Goal: Transaction & Acquisition: Book appointment/travel/reservation

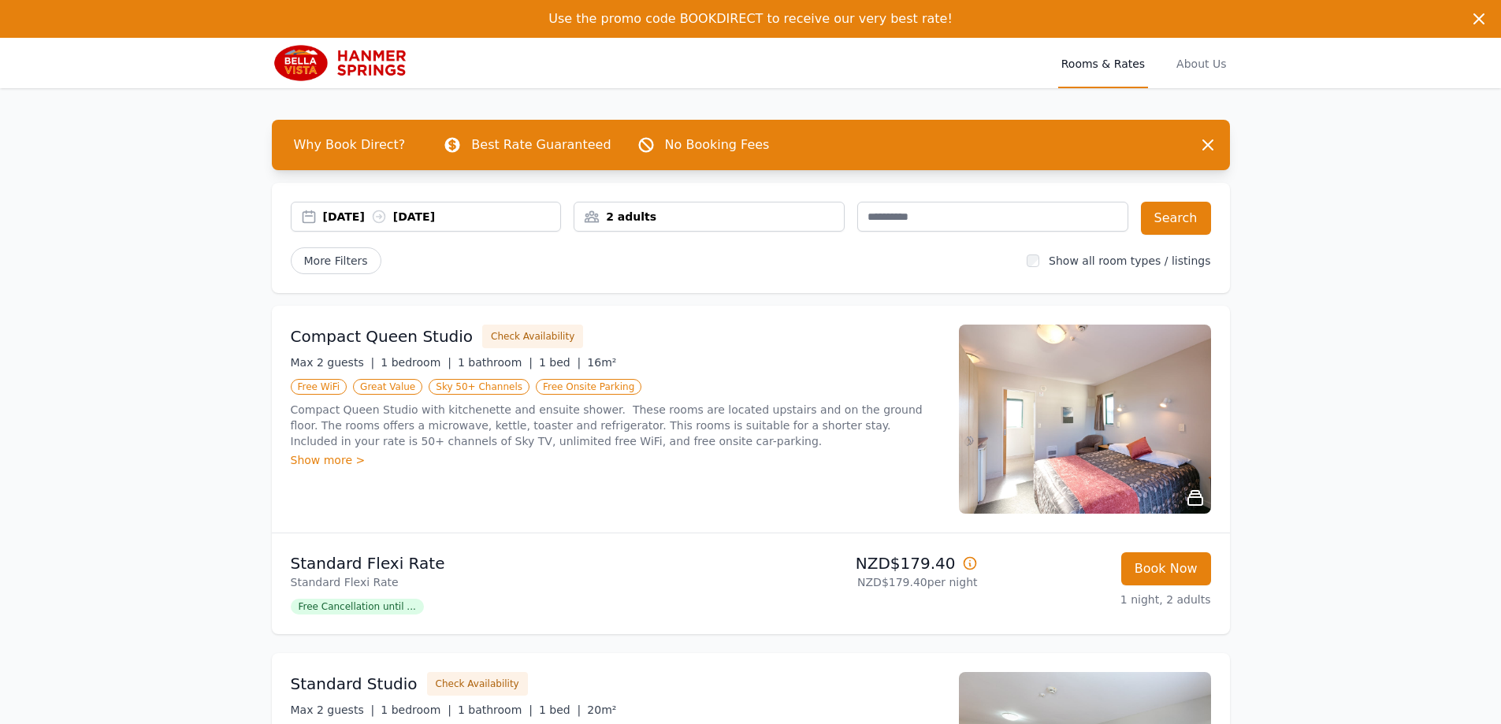
click at [366, 215] on div "[DATE] [DATE]" at bounding box center [442, 217] width 238 height 16
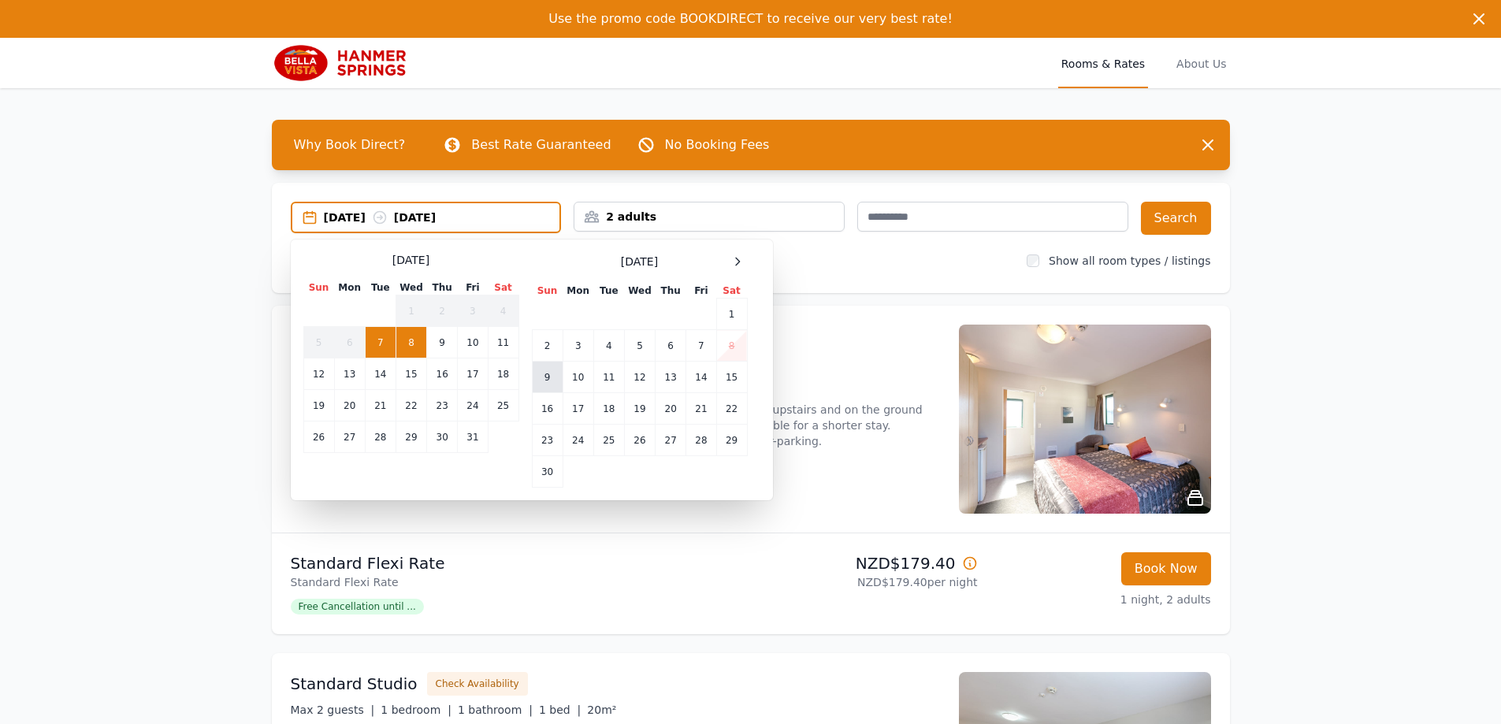
click at [547, 384] on td "9" at bounding box center [547, 378] width 31 height 32
click at [571, 381] on td "10" at bounding box center [578, 378] width 31 height 32
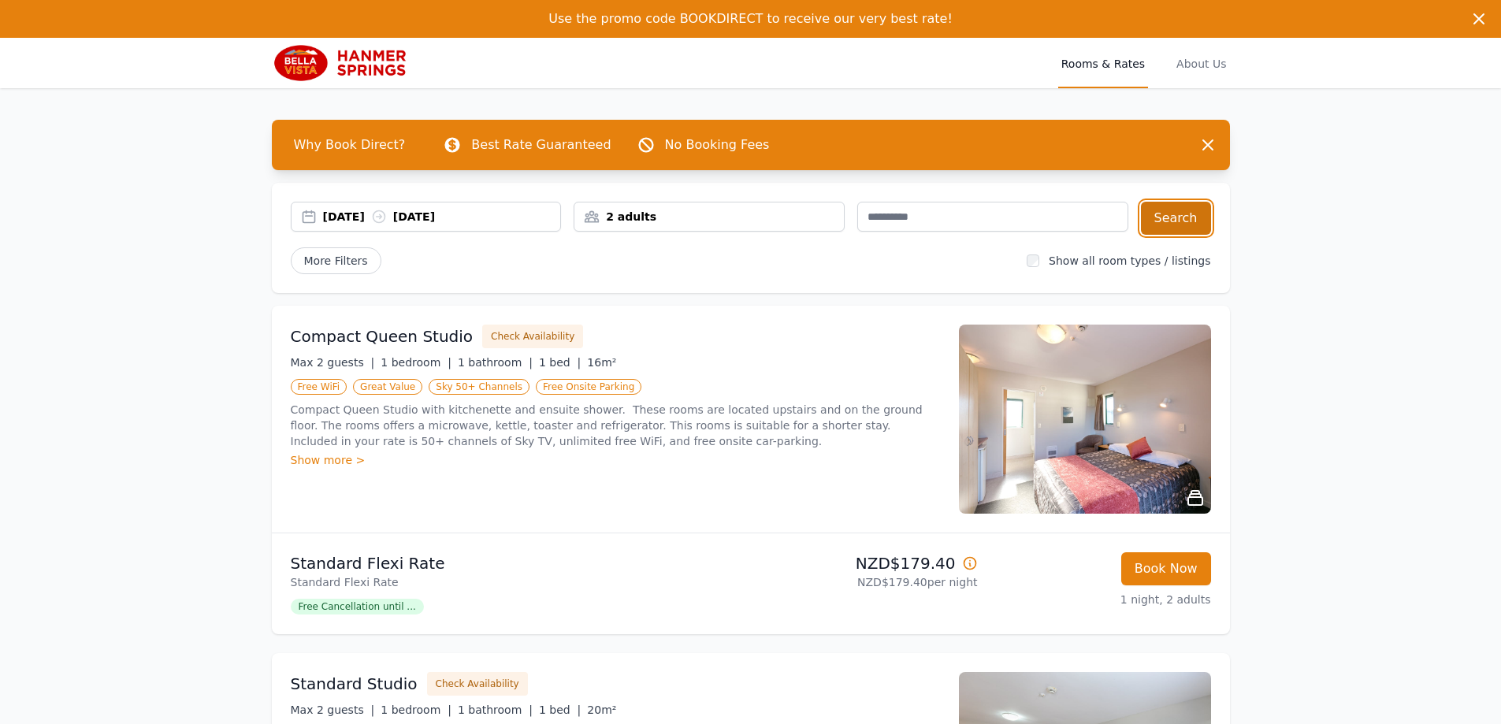
click at [1174, 230] on button "Search" at bounding box center [1176, 218] width 70 height 33
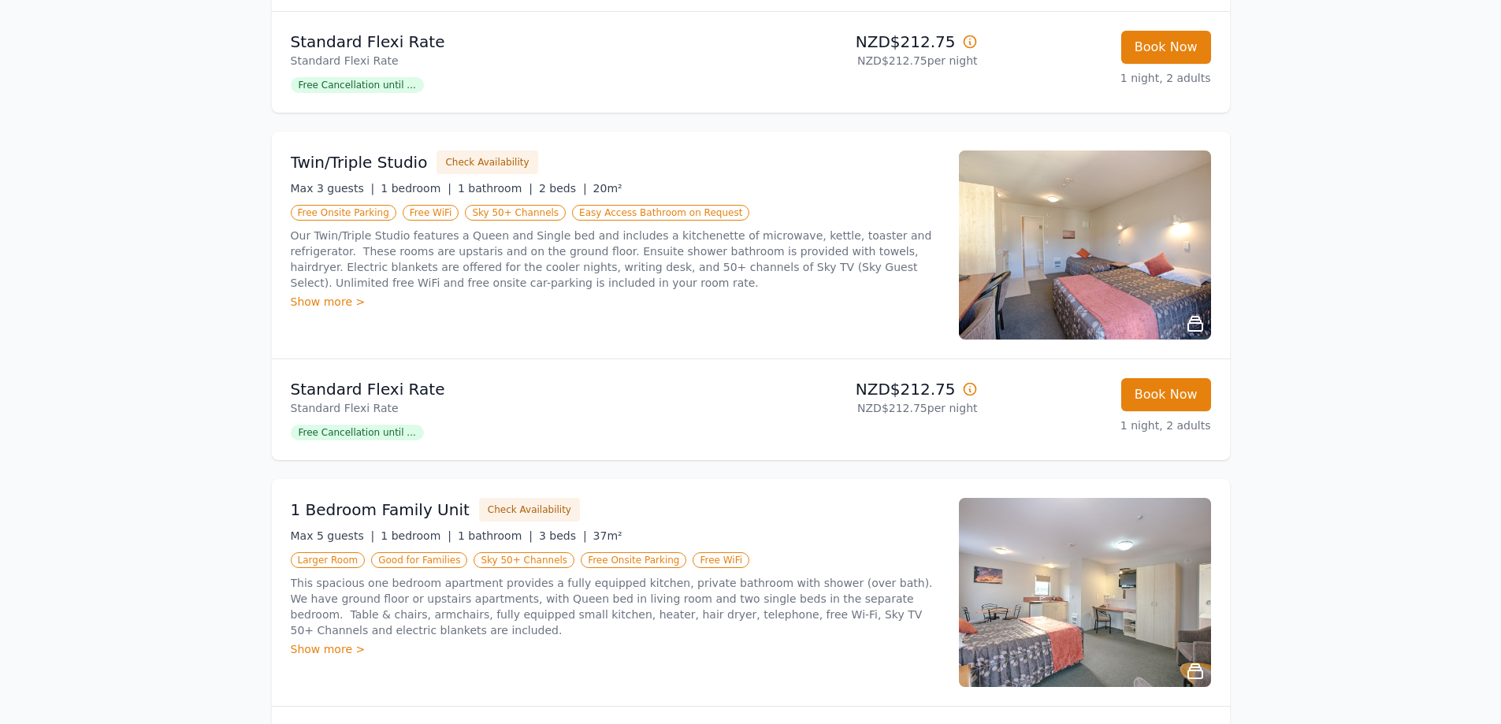
scroll to position [540, 0]
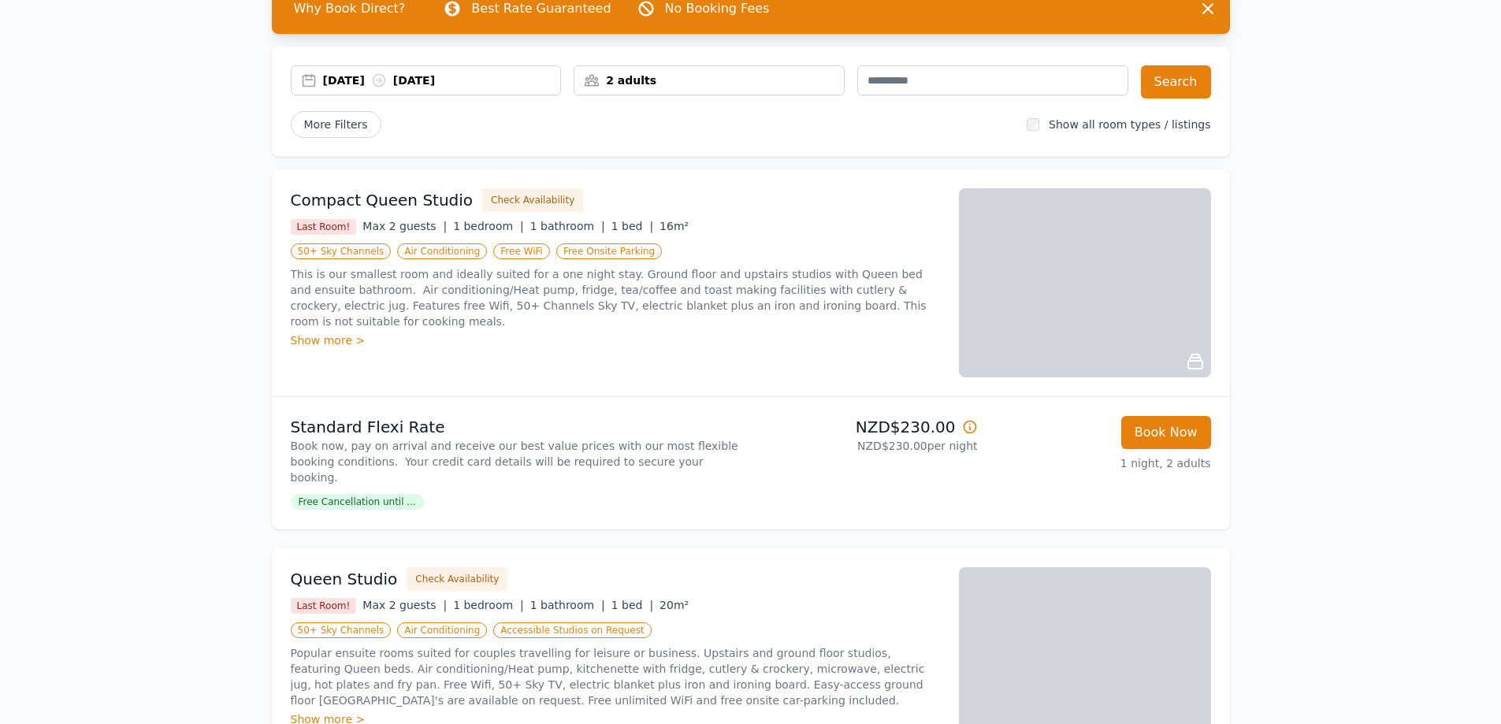
scroll to position [236, 0]
